Goal: Task Accomplishment & Management: Use online tool/utility

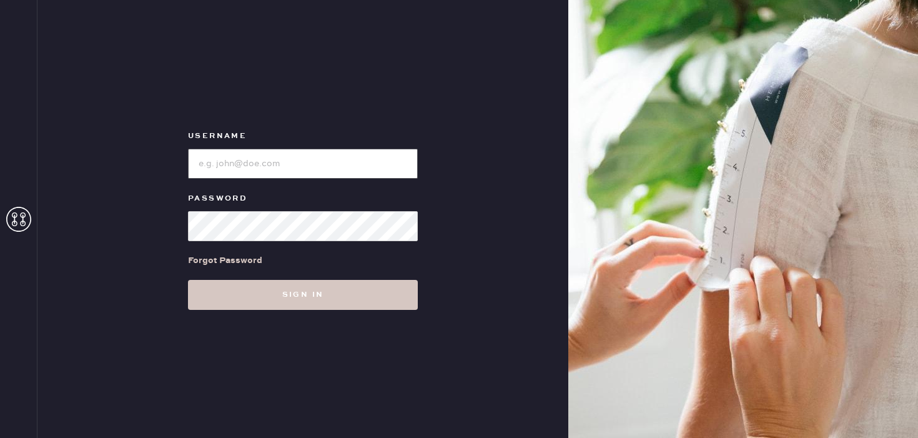
click at [283, 165] on input "loginName" at bounding box center [303, 164] width 230 height 30
type input "reformationbeverlyhills"
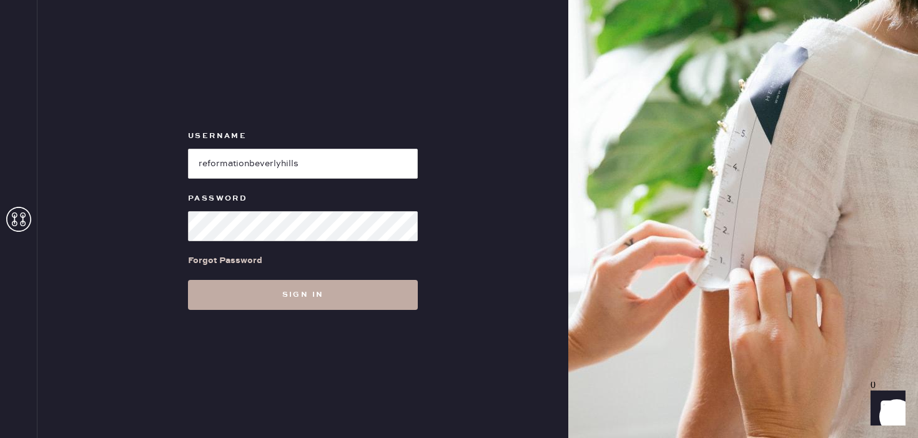
click at [300, 296] on button "Sign in" at bounding box center [303, 295] width 230 height 30
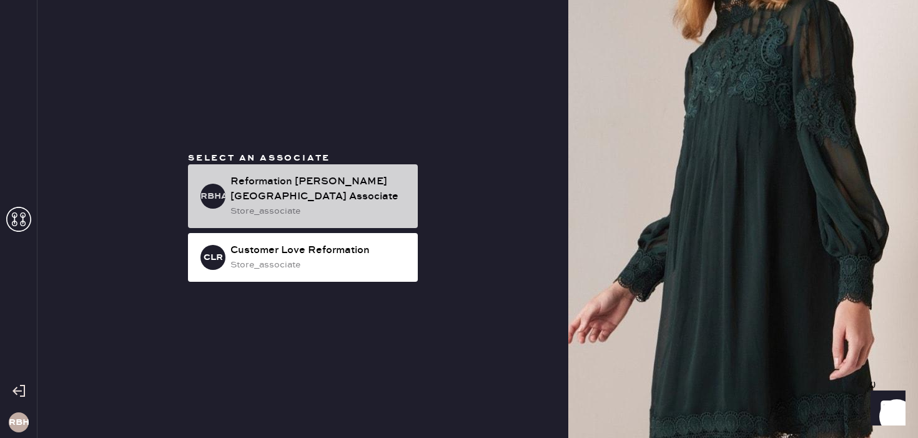
click at [321, 190] on div "Reformation [PERSON_NAME][GEOGRAPHIC_DATA] Associate" at bounding box center [318, 189] width 177 height 30
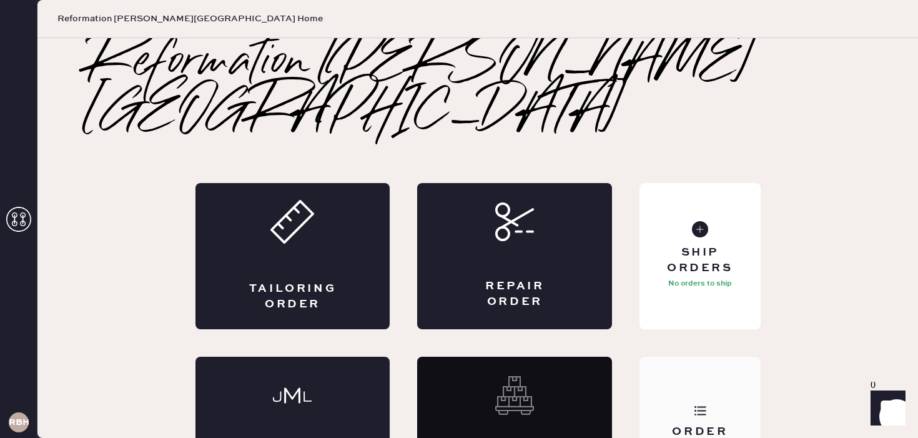
click at [705, 369] on div "Order History" at bounding box center [699, 429] width 120 height 146
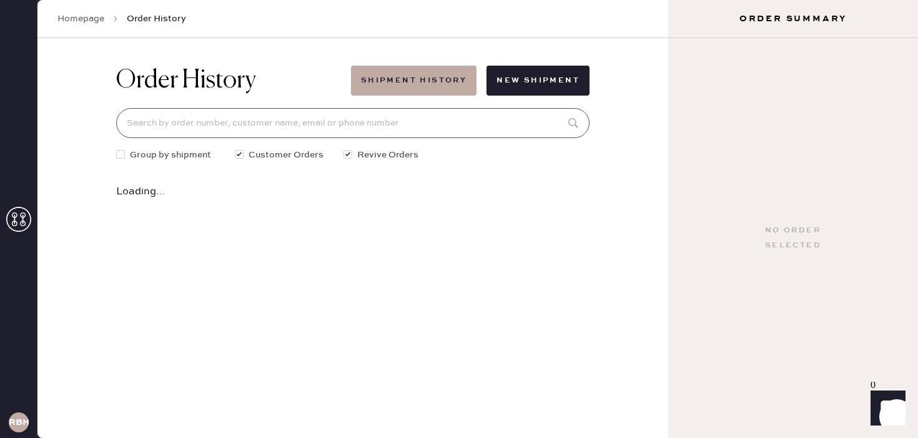
click at [432, 122] on input at bounding box center [352, 123] width 473 height 30
type input "[PERSON_NAME] [PERSON_NAME]"
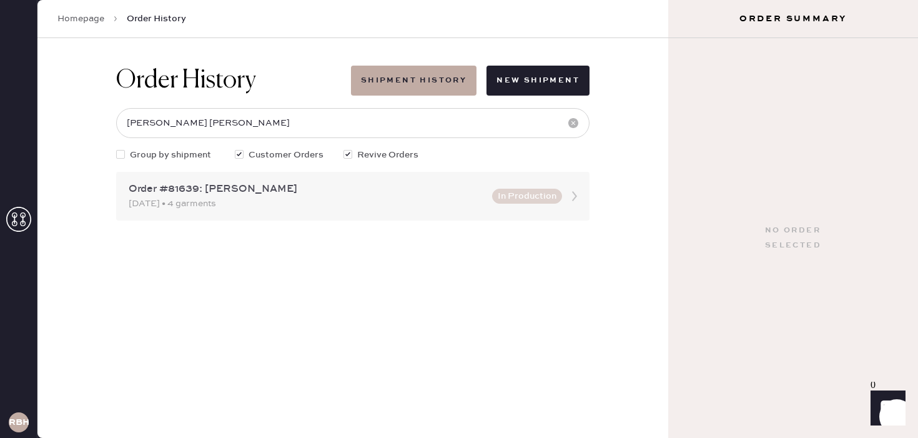
click at [464, 192] on div "Order #81639: [PERSON_NAME]" at bounding box center [307, 189] width 356 height 15
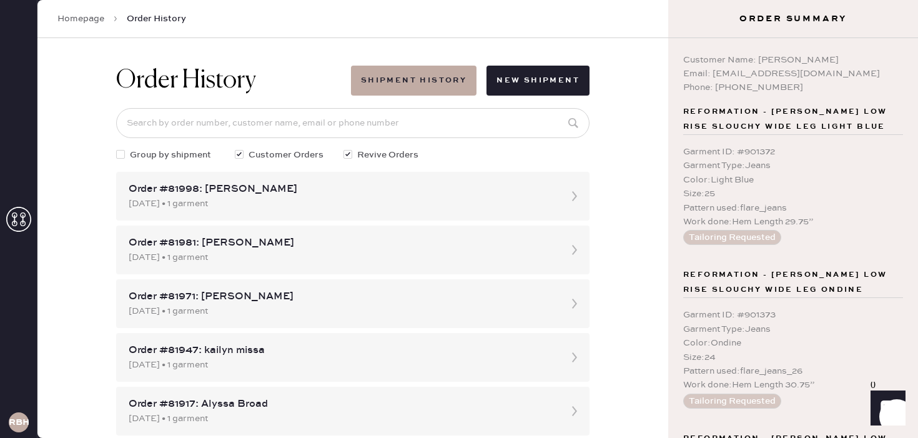
drag, startPoint x: 758, startPoint y: 60, endPoint x: 853, endPoint y: 62, distance: 94.9
click at [853, 62] on div "Customer Name: [PERSON_NAME]" at bounding box center [793, 60] width 220 height 14
copy div "[PERSON_NAME]"
drag, startPoint x: 713, startPoint y: 77, endPoint x: 887, endPoint y: 77, distance: 174.2
click at [887, 77] on div "Email: [EMAIL_ADDRESS][DOMAIN_NAME]" at bounding box center [793, 74] width 220 height 14
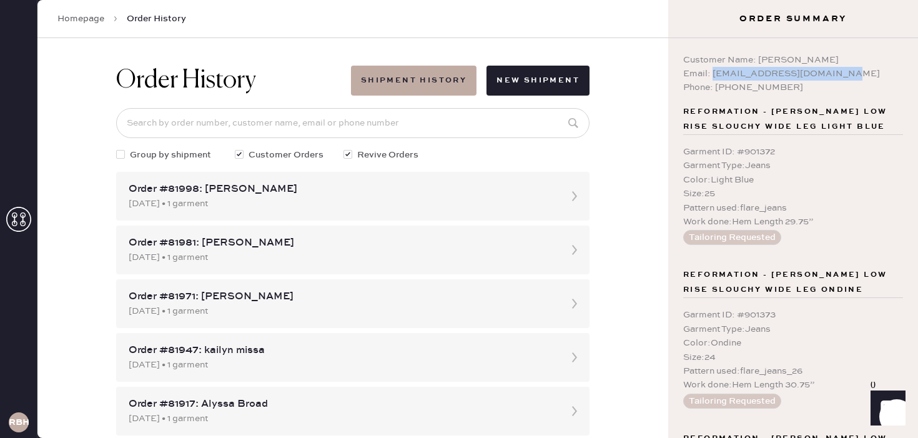
copy div "[EMAIL_ADDRESS][DOMAIN_NAME]"
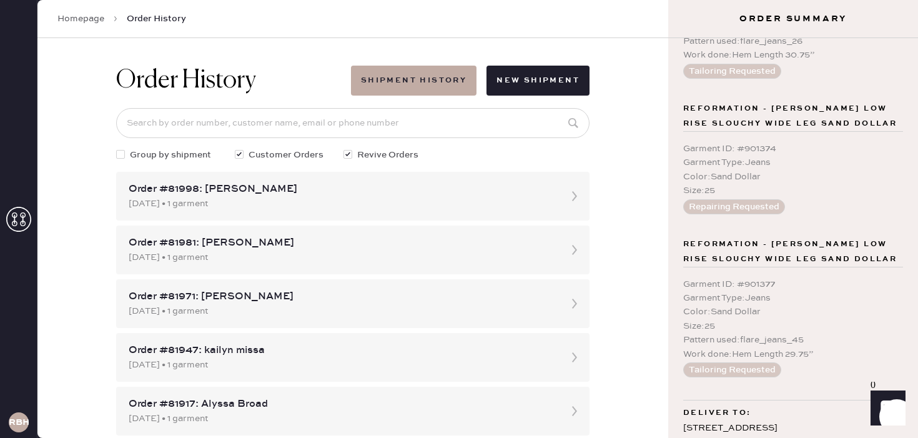
scroll to position [378, 0]
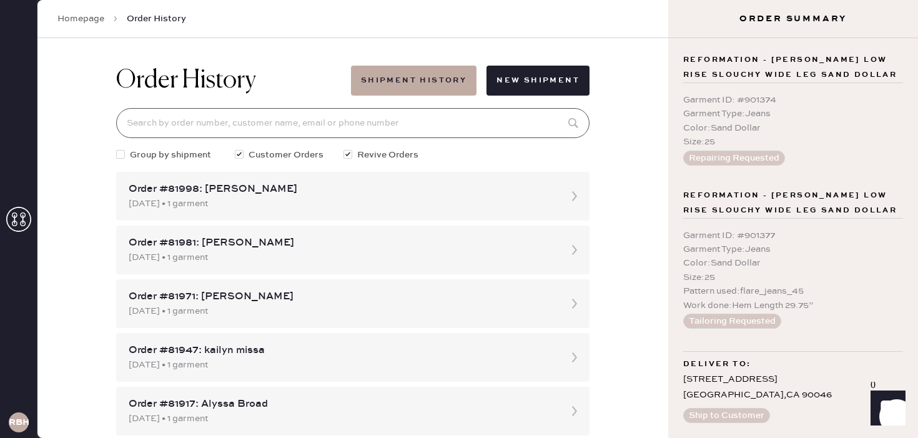
click at [351, 133] on input at bounding box center [352, 123] width 473 height 30
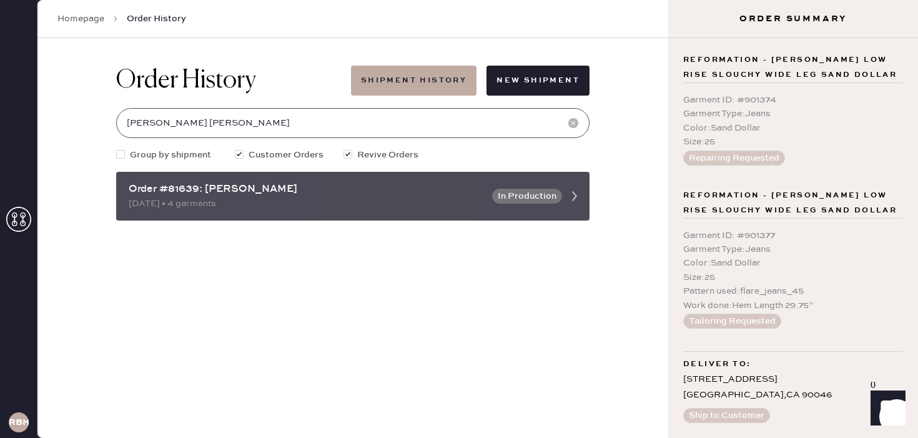
type input "[PERSON_NAME] [PERSON_NAME]"
drag, startPoint x: 195, startPoint y: 186, endPoint x: 176, endPoint y: 189, distance: 19.5
click at [176, 189] on div "Order #81639: [PERSON_NAME]" at bounding box center [307, 189] width 356 height 15
drag, startPoint x: 198, startPoint y: 189, endPoint x: 123, endPoint y: 194, distance: 75.1
click at [123, 194] on div "Order #81639: [PERSON_NAME] [DATE] • 4 garments In Production" at bounding box center [352, 196] width 473 height 49
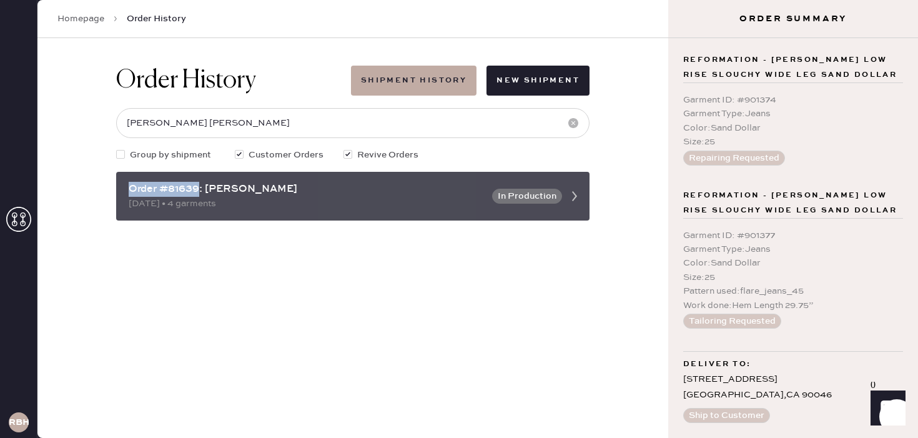
copy div "Order #81639"
